Goal: Consume media (video, audio)

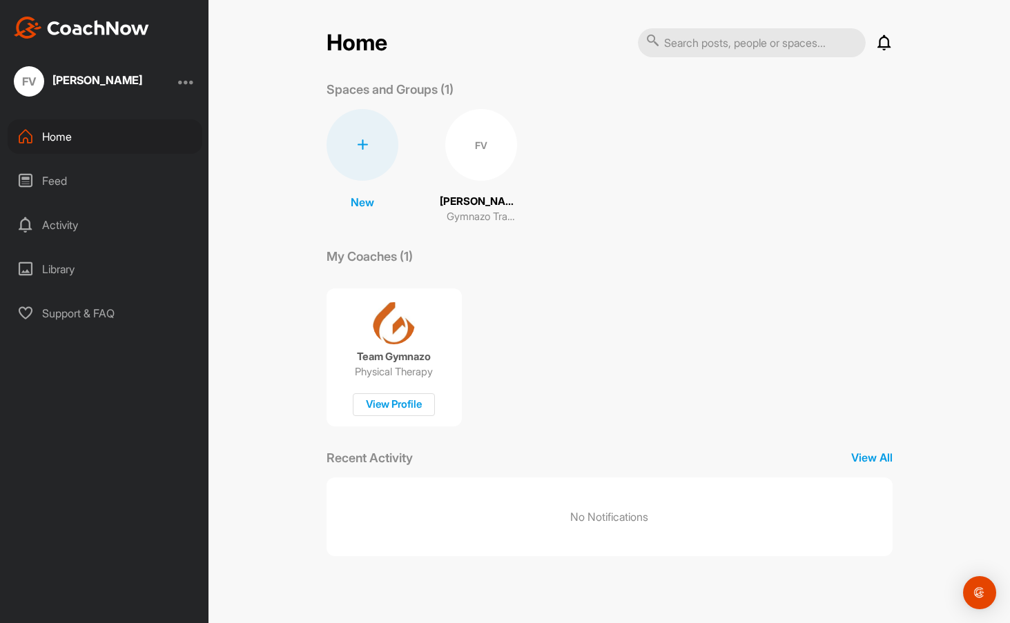
click at [479, 147] on div "FV" at bounding box center [481, 145] width 72 height 72
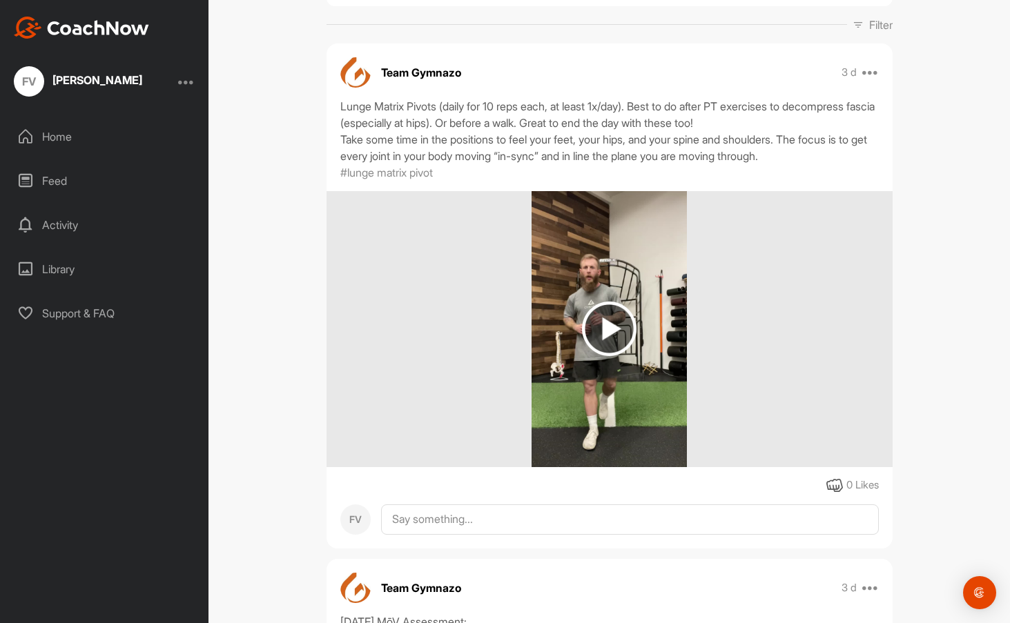
scroll to position [207, 0]
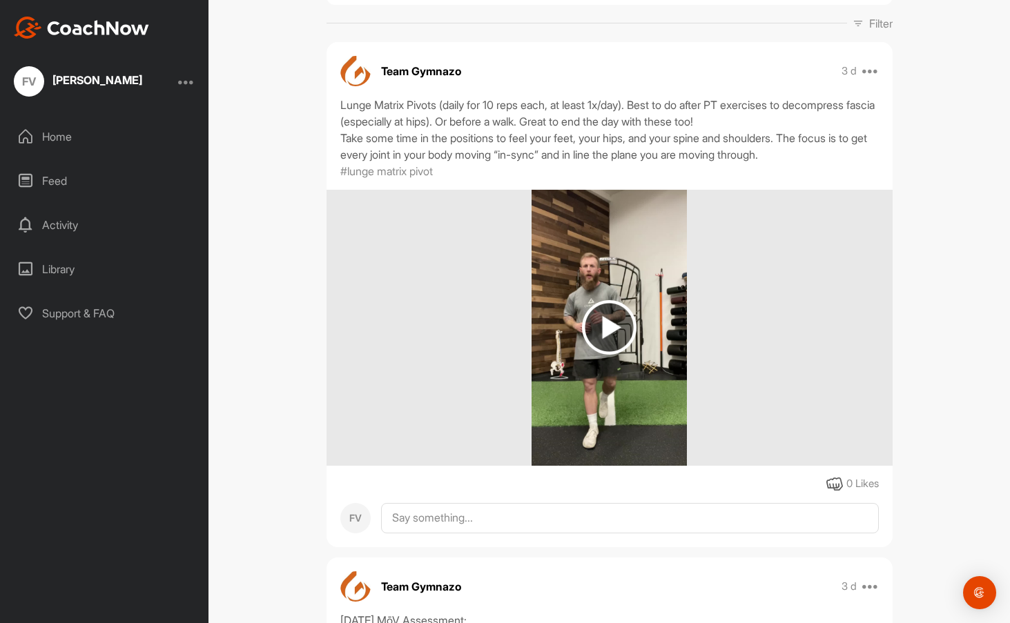
click at [604, 324] on img at bounding box center [609, 327] width 55 height 55
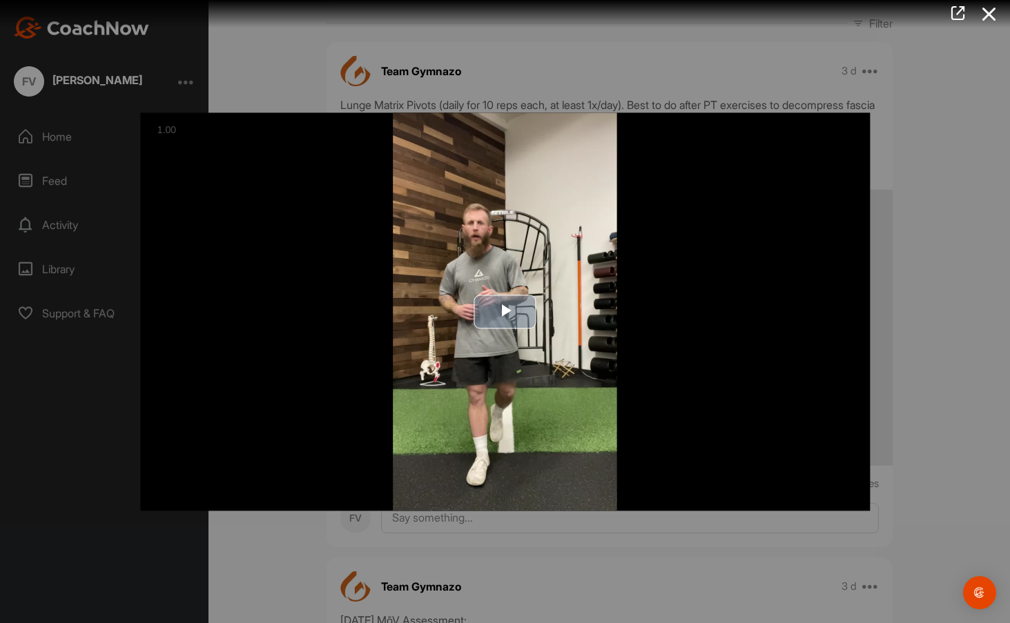
click at [505, 311] on span "Video Player" at bounding box center [505, 311] width 0 height 0
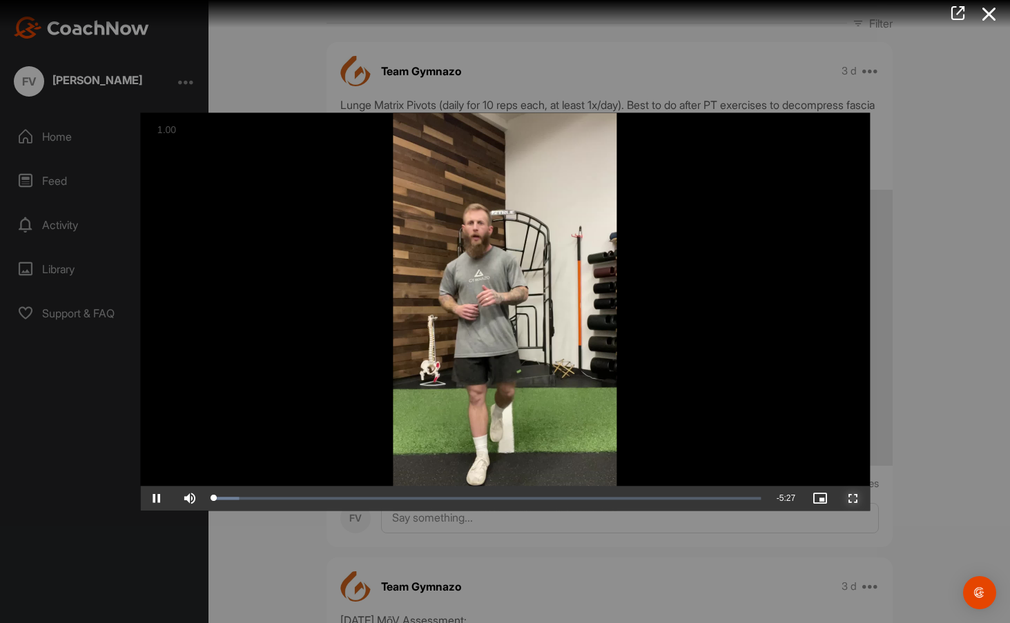
click at [851, 498] on span "Video Player" at bounding box center [853, 498] width 33 height 0
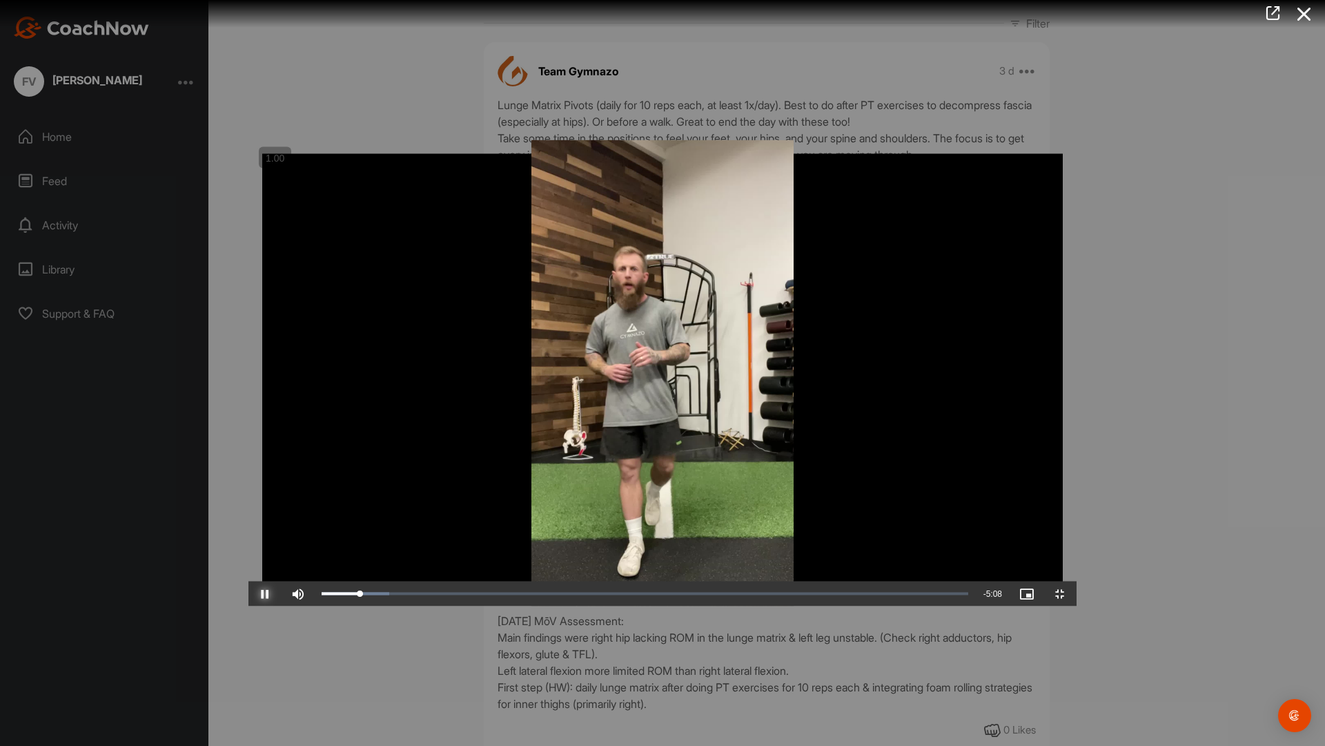
click at [249, 594] on span "Video Player" at bounding box center [265, 594] width 33 height 0
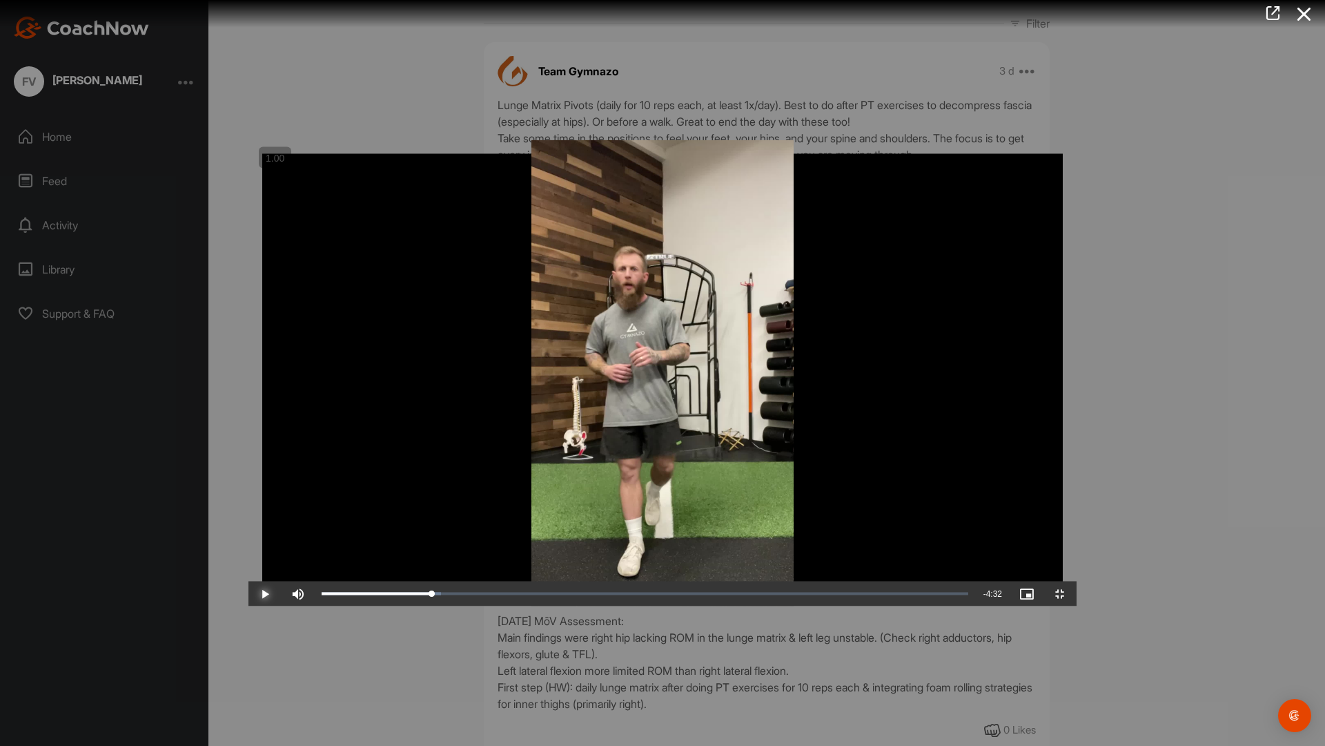
click at [249, 594] on span "Video Player" at bounding box center [265, 594] width 33 height 0
click at [315, 606] on div "Loaded : 21.41% 1:06 1:06" at bounding box center [645, 593] width 661 height 25
click at [544, 596] on div "1:03" at bounding box center [544, 594] width 1 height 4
click at [533, 596] on div "1:00" at bounding box center [533, 594] width 1 height 4
click at [523, 596] on div "0:57" at bounding box center [523, 594] width 1 height 4
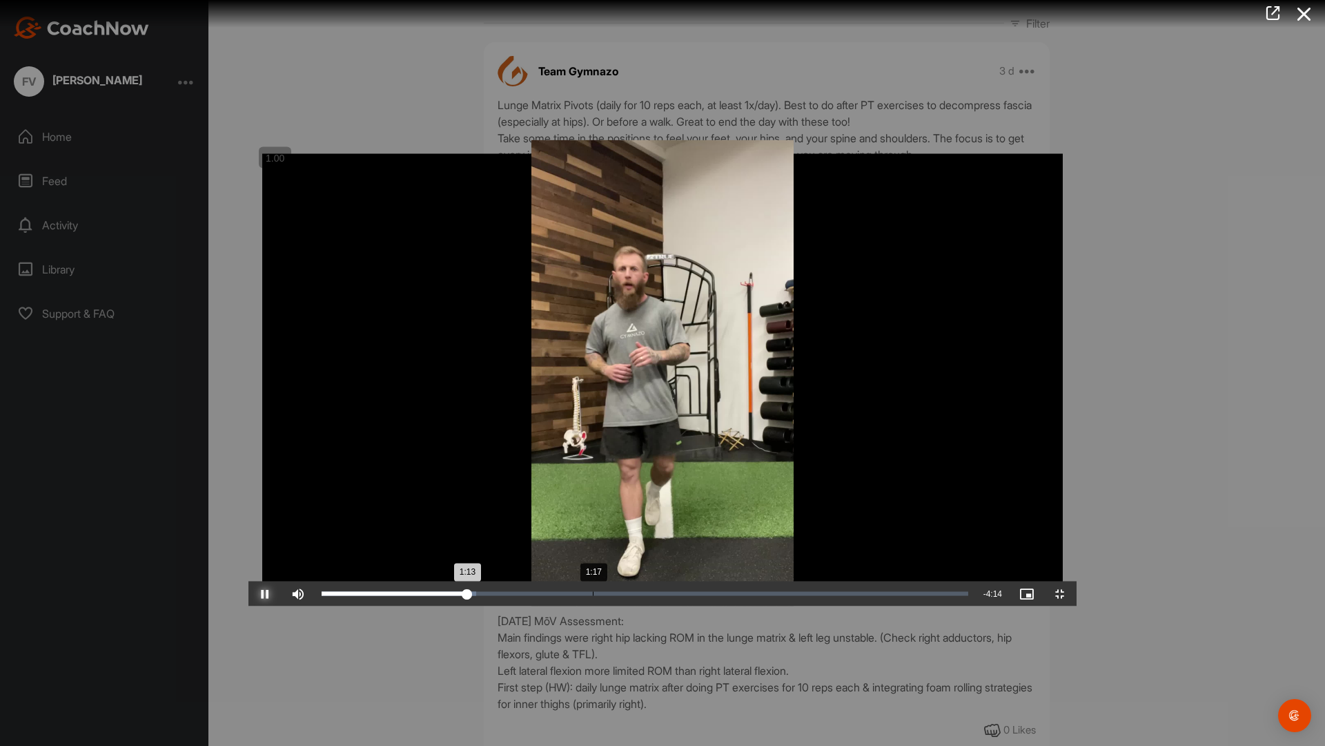
click at [346, 596] on div "Progress Bar" at bounding box center [399, 594] width 155 height 4
click at [369, 606] on div "Loaded : 24.93% 1:23 1:18" at bounding box center [645, 593] width 661 height 25
click at [387, 606] on div "Loaded : 27.93% 1:29 1:27" at bounding box center [645, 593] width 661 height 25
click at [409, 596] on div "Loaded : 29.45% 1:36 1:32" at bounding box center [645, 594] width 647 height 4
click at [426, 596] on div "Loaded : 30.45% 1:40 1:37" at bounding box center [645, 594] width 647 height 4
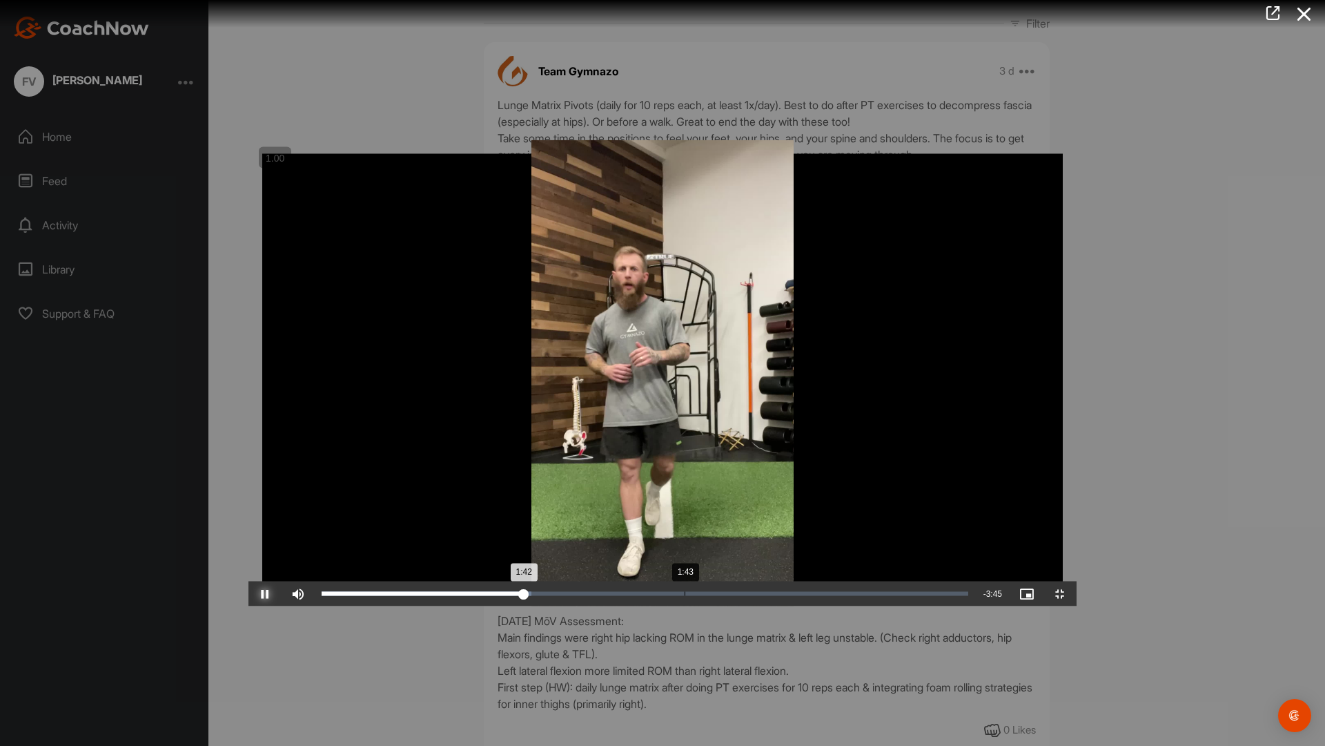
click at [437, 596] on div "1:42" at bounding box center [423, 594] width 202 height 4
click at [249, 594] on span "Video Player" at bounding box center [265, 594] width 33 height 0
click at [1009, 594] on span "Video Player" at bounding box center [1060, 594] width 33 height 0
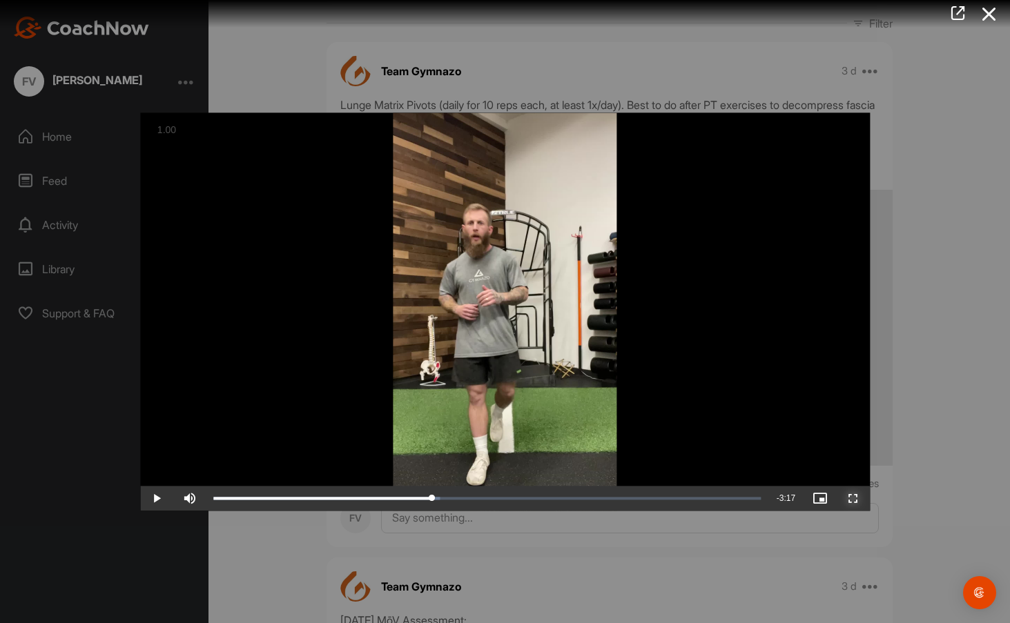
click at [853, 498] on span "Video Player" at bounding box center [853, 498] width 33 height 0
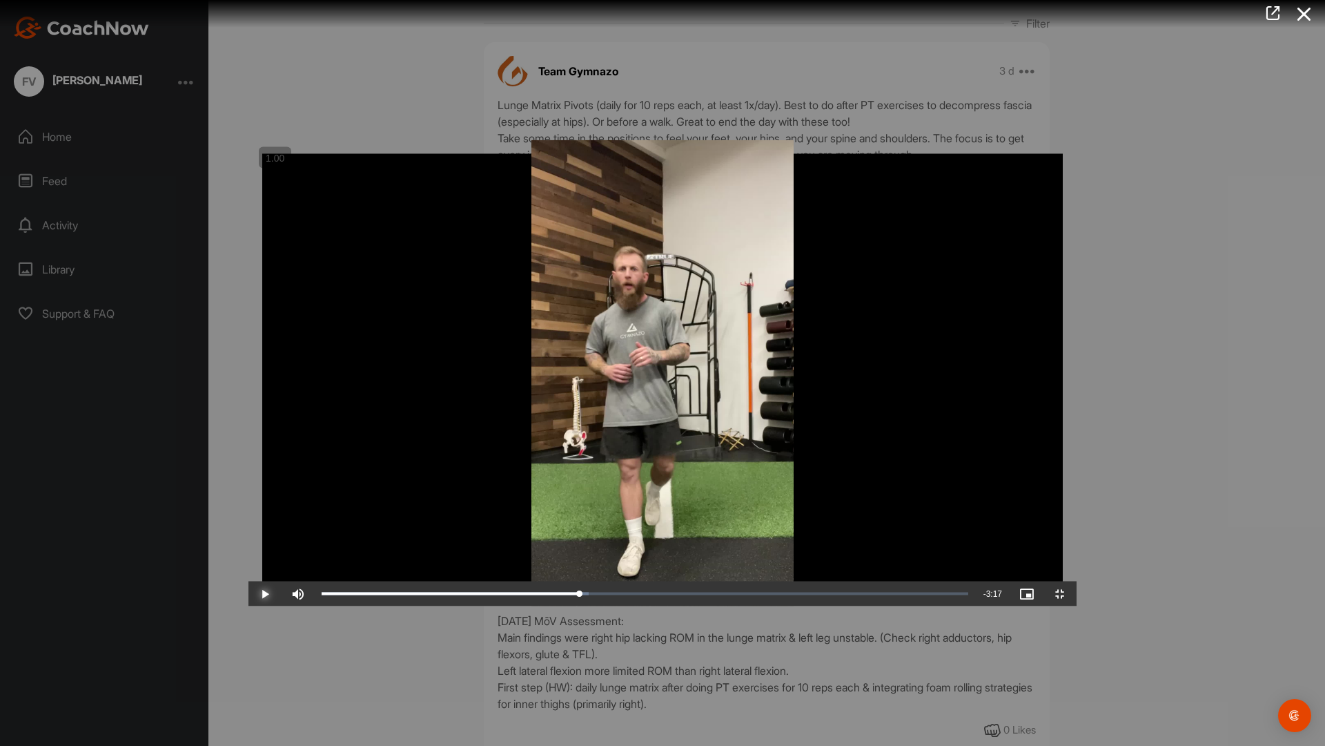
click at [249, 594] on span "Video Player" at bounding box center [265, 594] width 33 height 0
click at [565, 596] on div "Loaded : 46.35% 2:20 2:27" at bounding box center [645, 594] width 647 height 4
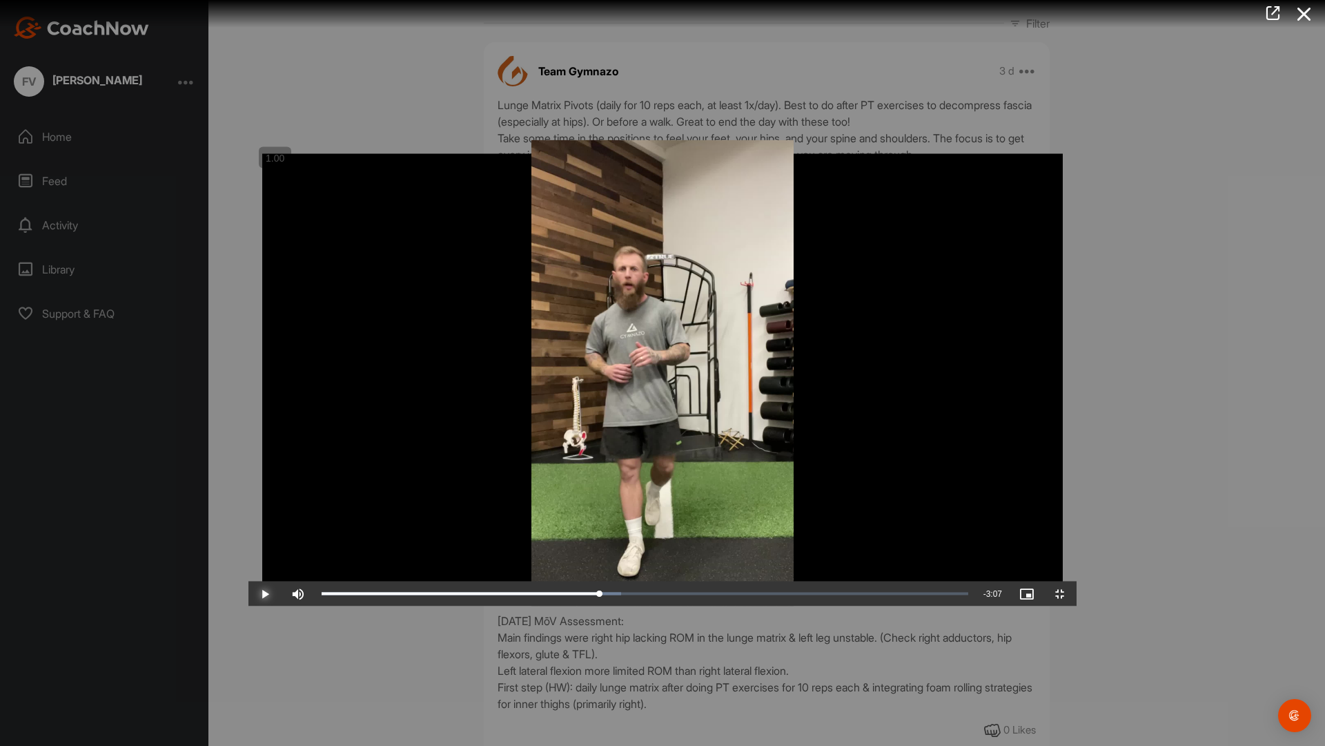
click at [249, 594] on span "Video Player" at bounding box center [265, 594] width 33 height 0
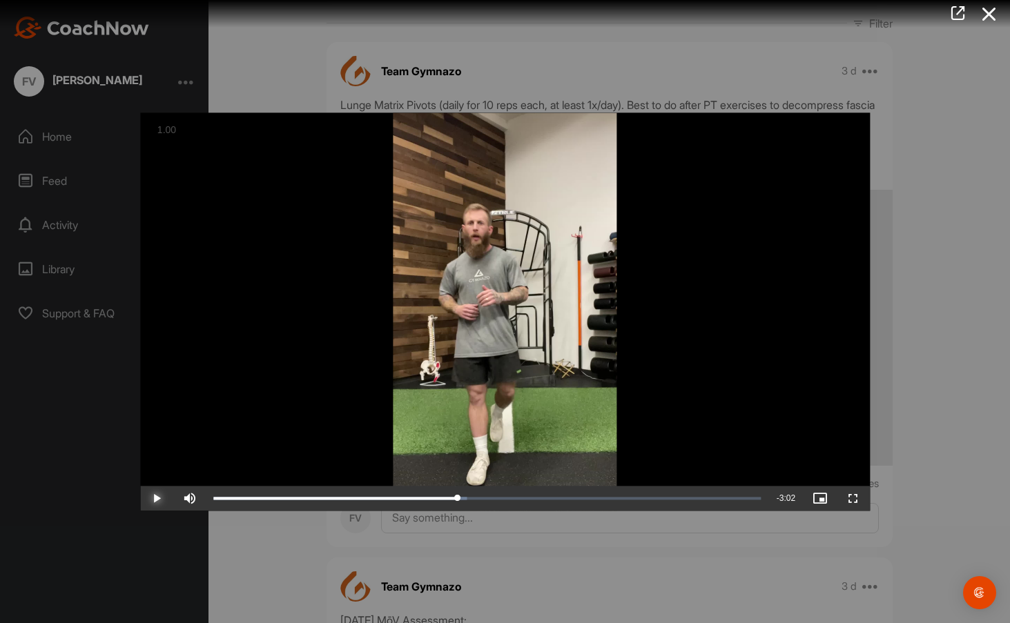
click at [157, 498] on span "Video Player" at bounding box center [156, 498] width 33 height 0
click at [269, 499] on div "0:32" at bounding box center [268, 498] width 1 height 4
click at [250, 500] on div "Loaded : 47.84% 0:21 0:21" at bounding box center [487, 498] width 548 height 4
click at [238, 500] on div "Loaded : 47.84% 0:16 0:21" at bounding box center [487, 498] width 548 height 4
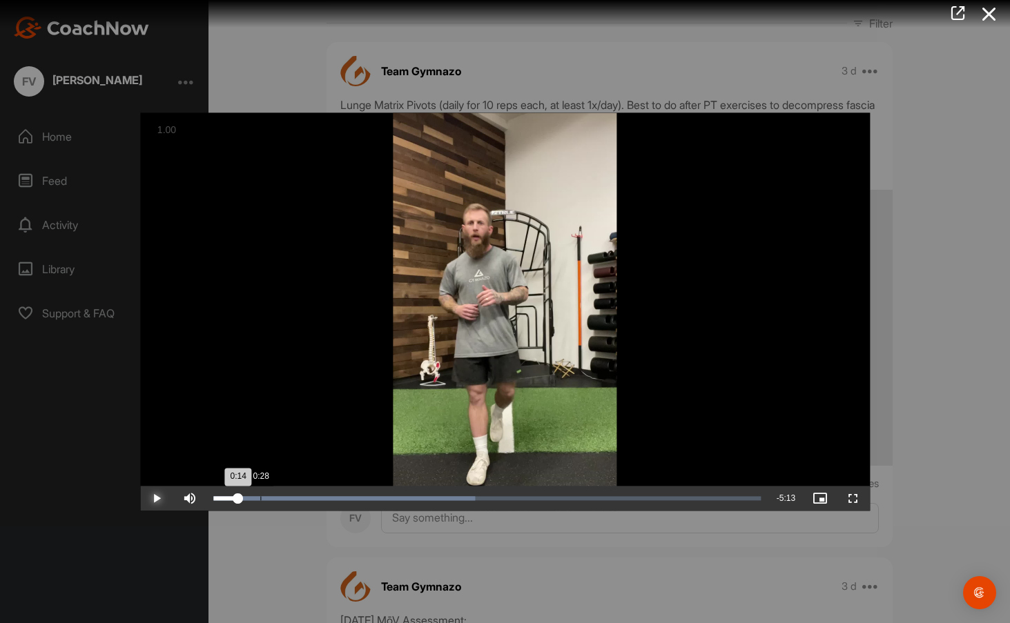
click at [260, 500] on div "Loaded : 47.84% 0:28 0:14" at bounding box center [487, 498] width 548 height 4
click at [251, 500] on div "Loaded : 47.84% 0:22 0:22" at bounding box center [487, 498] width 548 height 4
click at [284, 500] on div "Loaded : 47.84% 0:42 0:22" at bounding box center [487, 498] width 548 height 4
click at [298, 499] on div "Loaded : 47.84% 0:50 0:42" at bounding box center [487, 498] width 548 height 4
click at [298, 499] on div "0:50" at bounding box center [255, 498] width 85 height 4
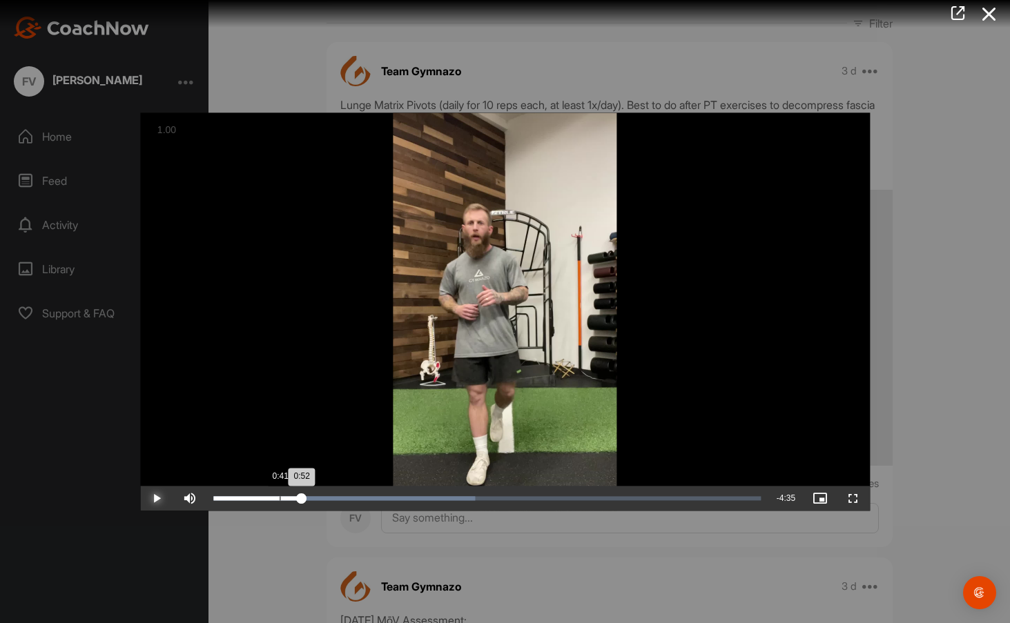
click at [300, 498] on div "0:52" at bounding box center [257, 498] width 88 height 4
click at [148, 498] on span "Video Player" at bounding box center [156, 498] width 33 height 0
click at [158, 498] on span "Video Player" at bounding box center [156, 498] width 33 height 0
